Goal: Task Accomplishment & Management: Use online tool/utility

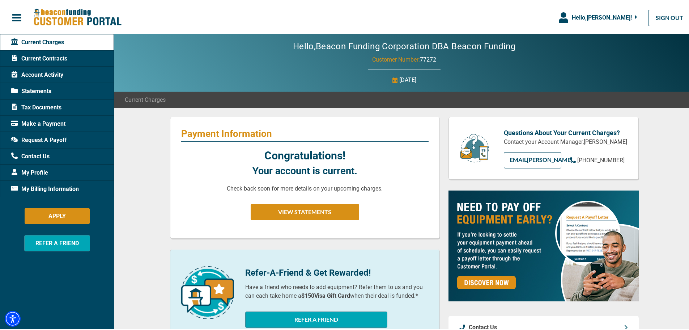
click at [608, 11] on button "Hello, [PERSON_NAME] !" at bounding box center [598, 16] width 100 height 33
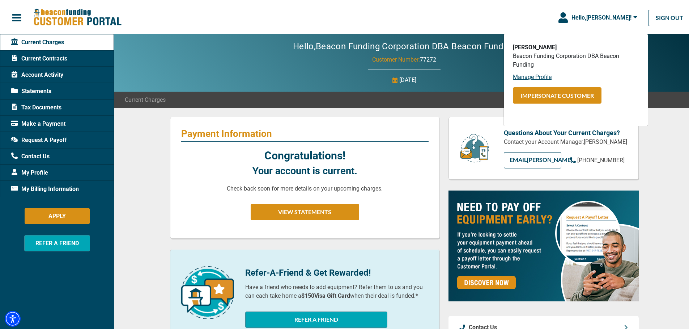
drag, startPoint x: 546, startPoint y: 92, endPoint x: 569, endPoint y: 101, distance: 24.2
click at [546, 93] on button "Impersonate Customer" at bounding box center [557, 94] width 89 height 16
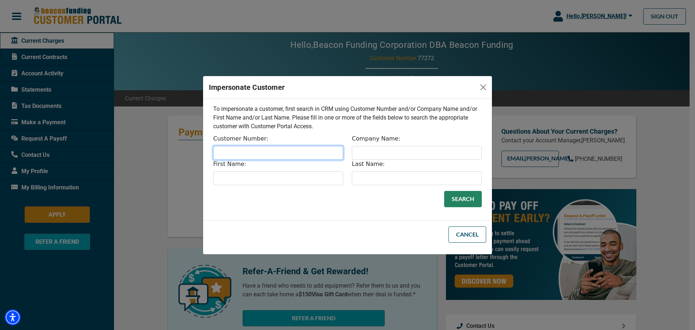
click at [272, 147] on input "Customer Number:" at bounding box center [278, 153] width 130 height 14
type input "30671"
click at [460, 195] on button "Search" at bounding box center [463, 199] width 38 height 16
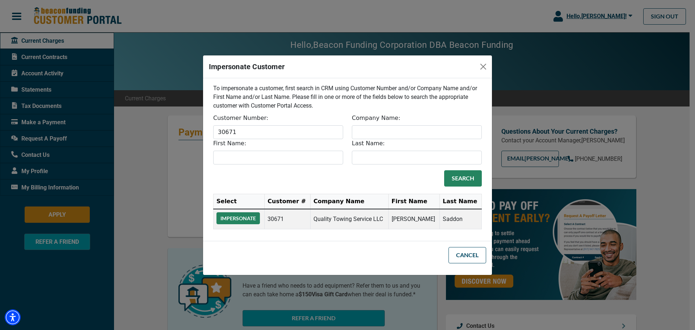
click at [234, 220] on button "Impersonate" at bounding box center [237, 218] width 43 height 12
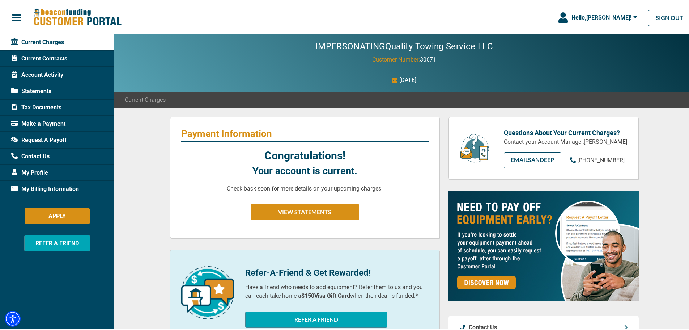
click at [50, 120] on span "Make a Payment" at bounding box center [38, 122] width 54 height 9
